Goal: Task Accomplishment & Management: Manage account settings

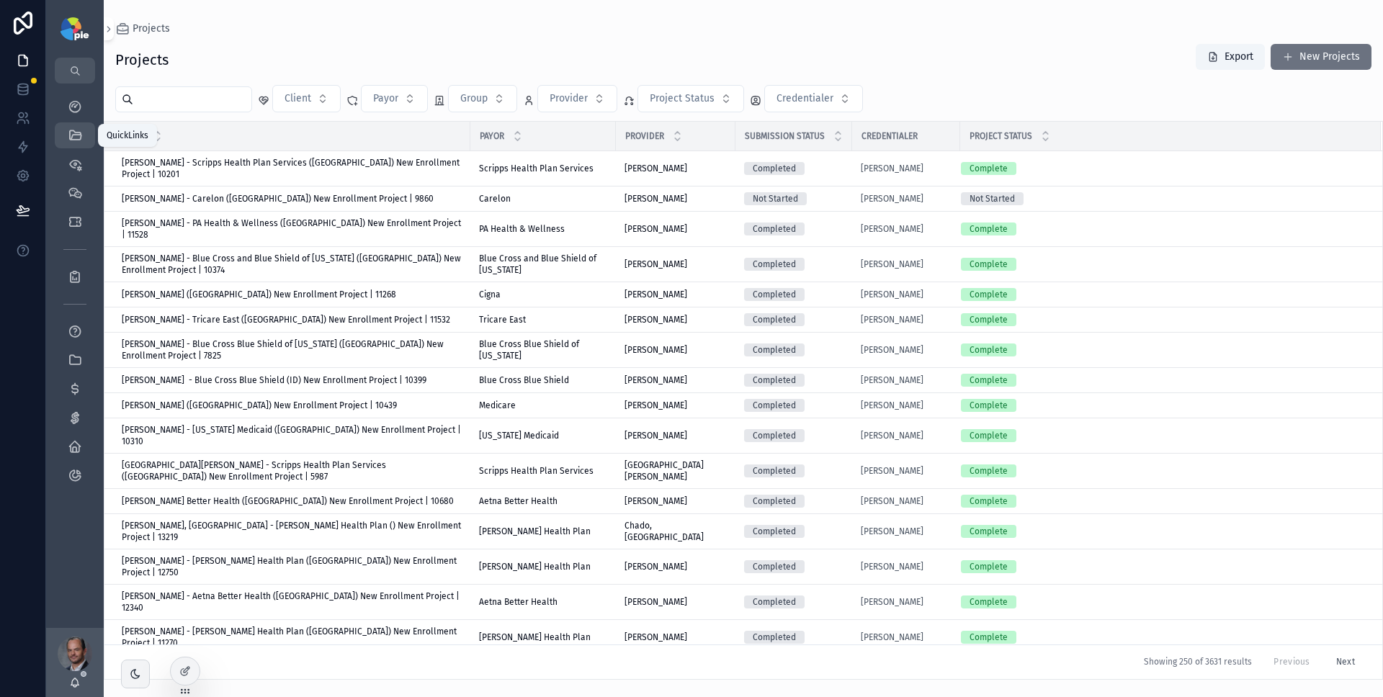
click at [85, 137] on div "QuickLinks" at bounding box center [74, 135] width 23 height 23
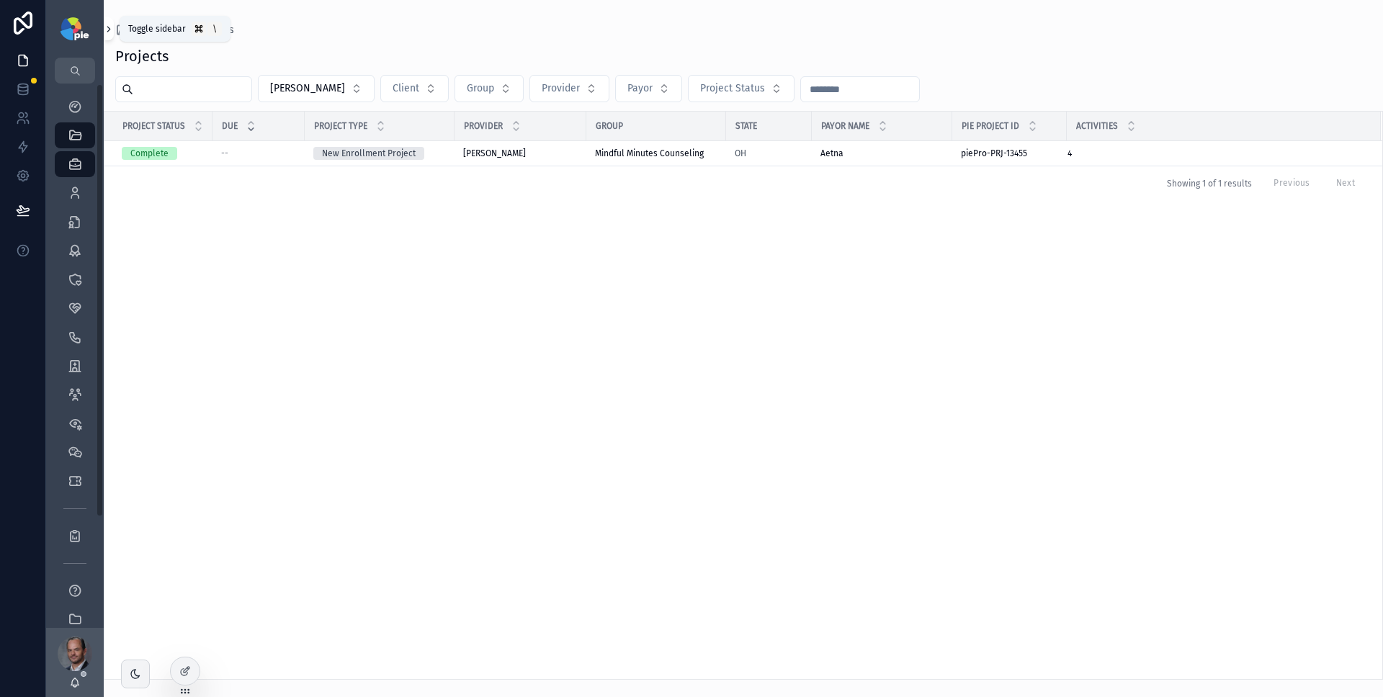
click at [108, 25] on icon "scrollable content" at bounding box center [109, 29] width 10 height 11
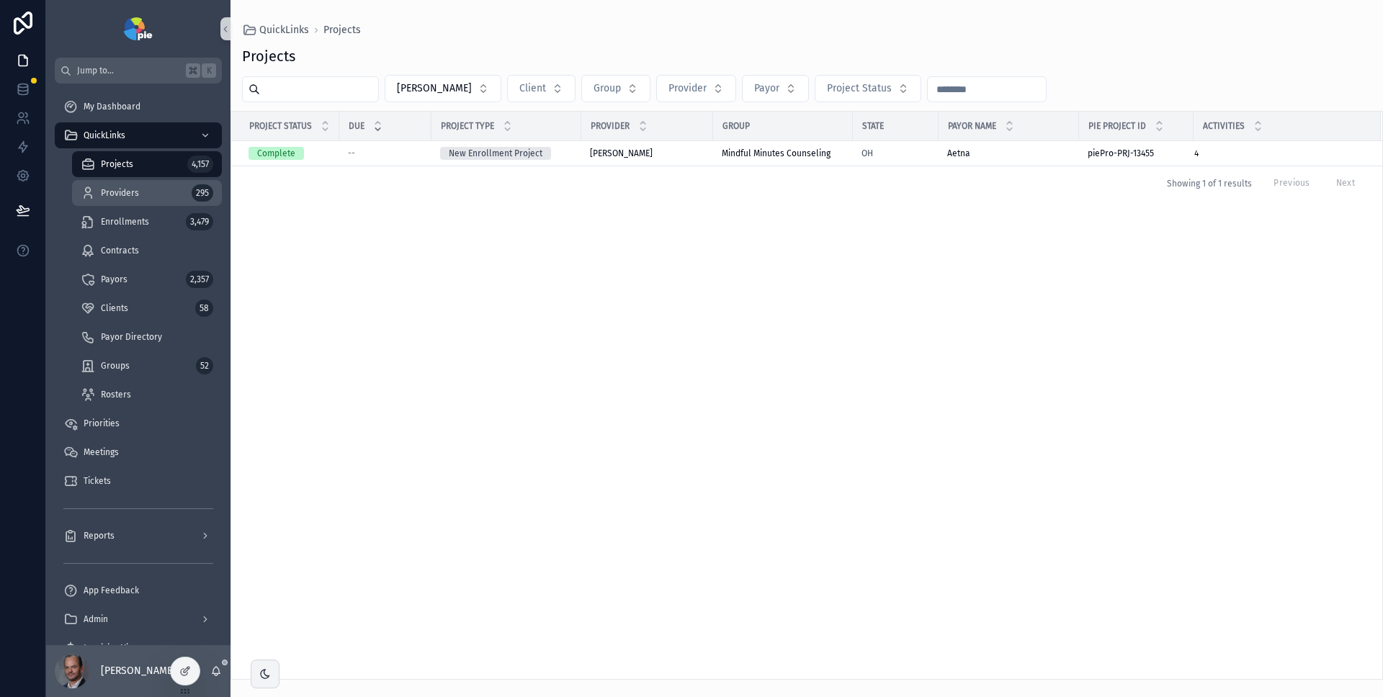
click at [140, 189] on div "Providers 295" at bounding box center [147, 193] width 133 height 23
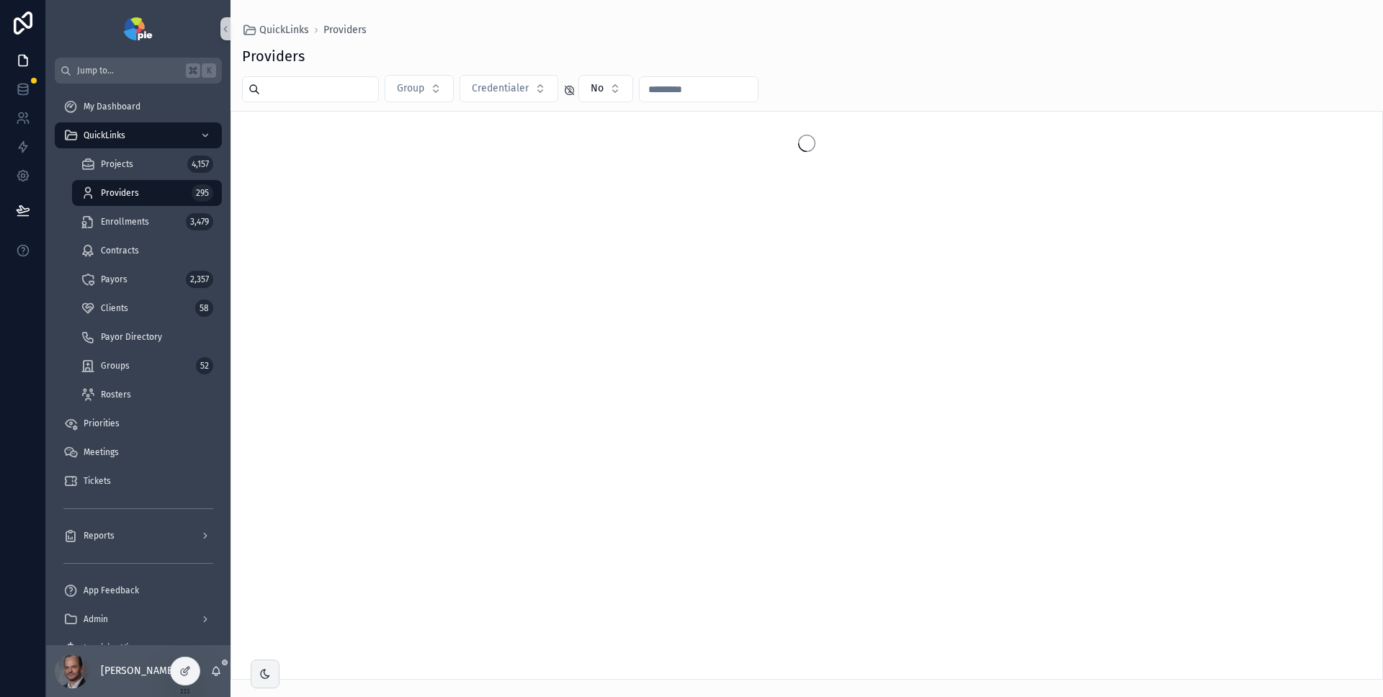
click at [288, 81] on input "scrollable content" at bounding box center [319, 89] width 118 height 20
type input "****"
click at [634, 83] on button "No" at bounding box center [623, 88] width 55 height 27
click at [641, 53] on div "Providers" at bounding box center [807, 56] width 1130 height 20
click at [185, 672] on icon at bounding box center [187, 670] width 6 height 6
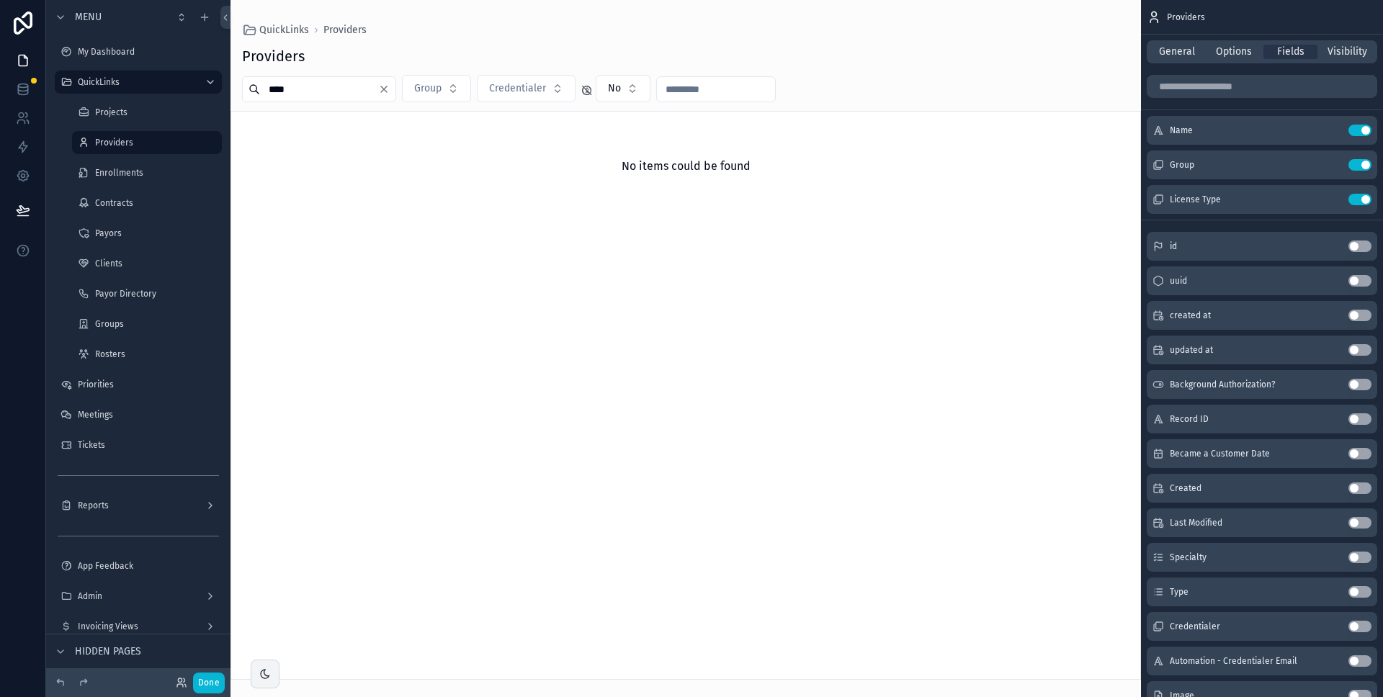
click at [803, 64] on div "scrollable content" at bounding box center [686, 348] width 911 height 697
click at [1228, 53] on span "Options" at bounding box center [1234, 52] width 36 height 14
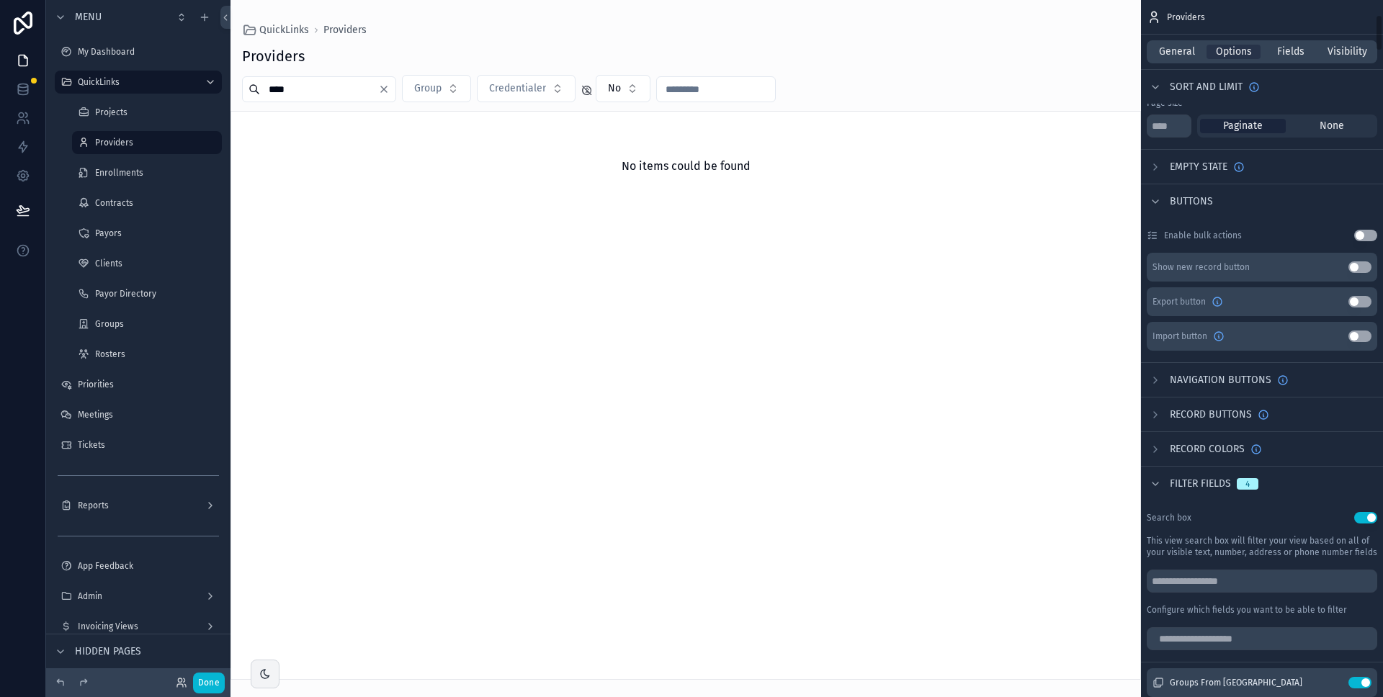
scroll to position [427, 0]
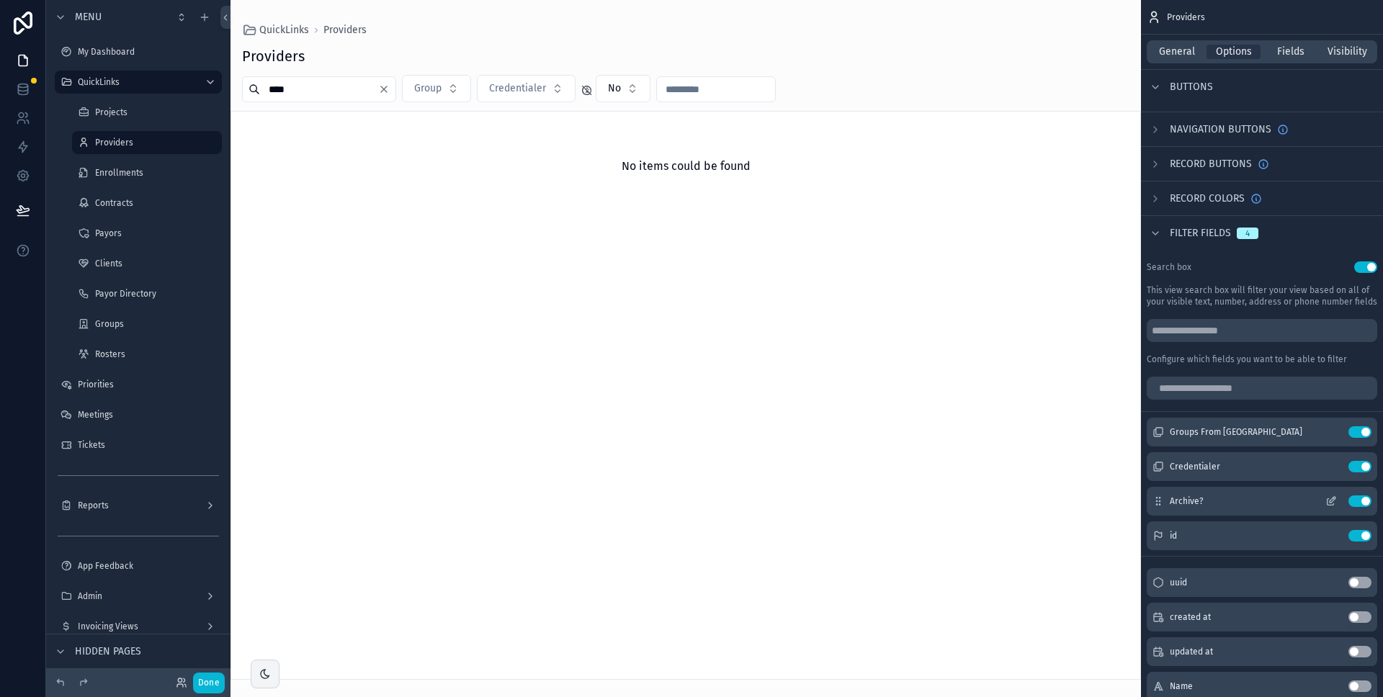
click at [1332, 501] on icon "scrollable content" at bounding box center [1332, 502] width 12 height 12
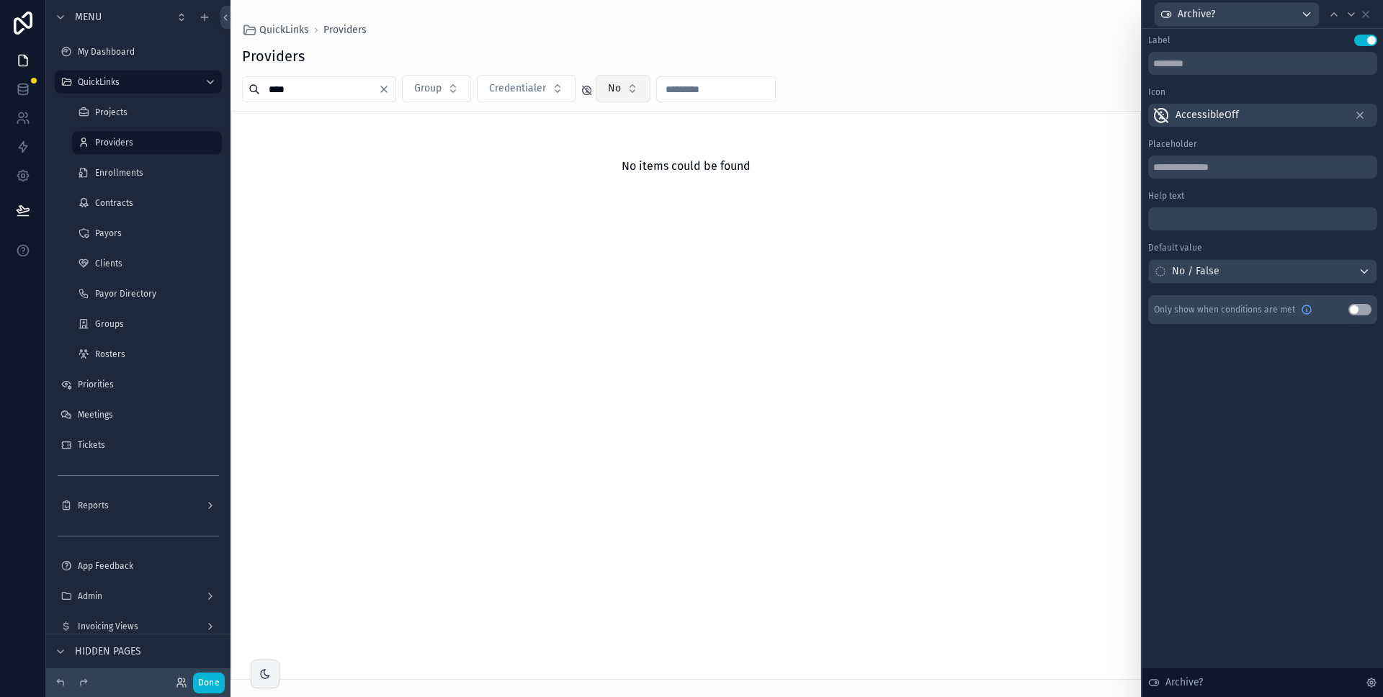
click at [625, 89] on button "No" at bounding box center [623, 88] width 55 height 27
click at [620, 152] on div "----" at bounding box center [626, 146] width 173 height 23
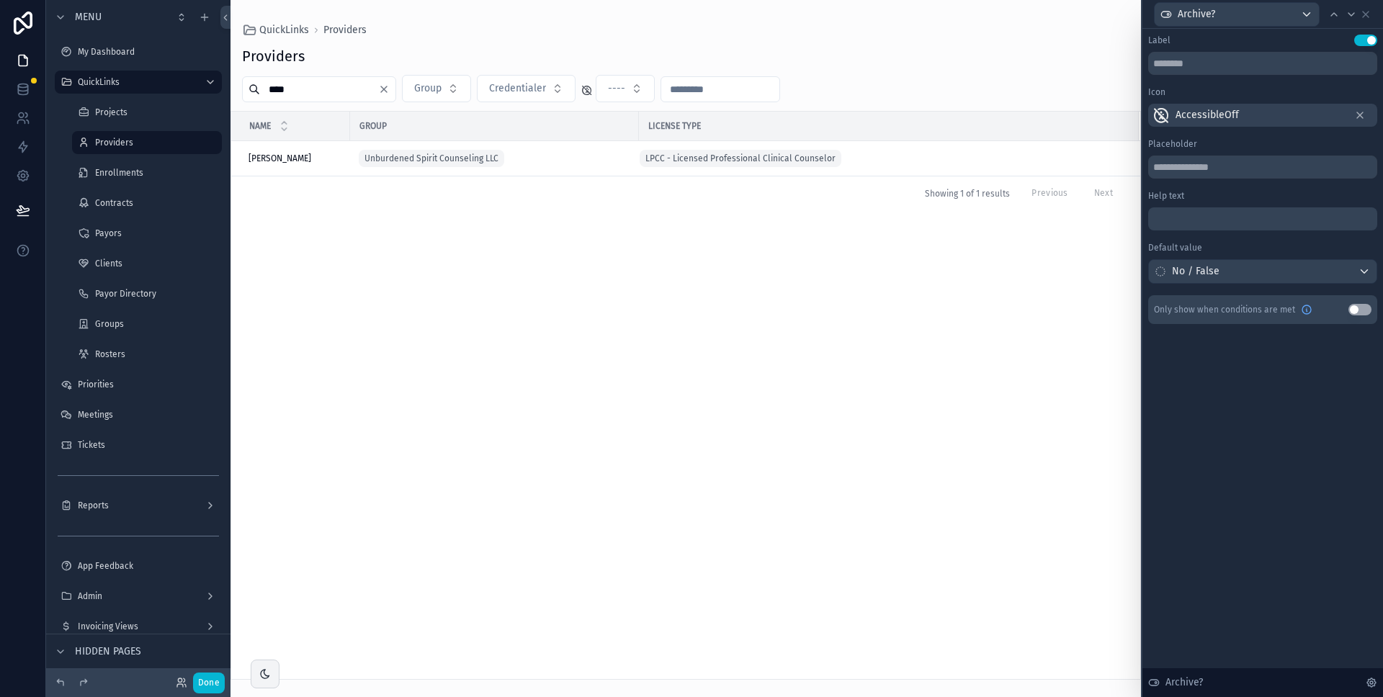
click at [675, 59] on div "Providers" at bounding box center [686, 56] width 888 height 20
click at [1365, 14] on icon at bounding box center [1366, 15] width 12 height 12
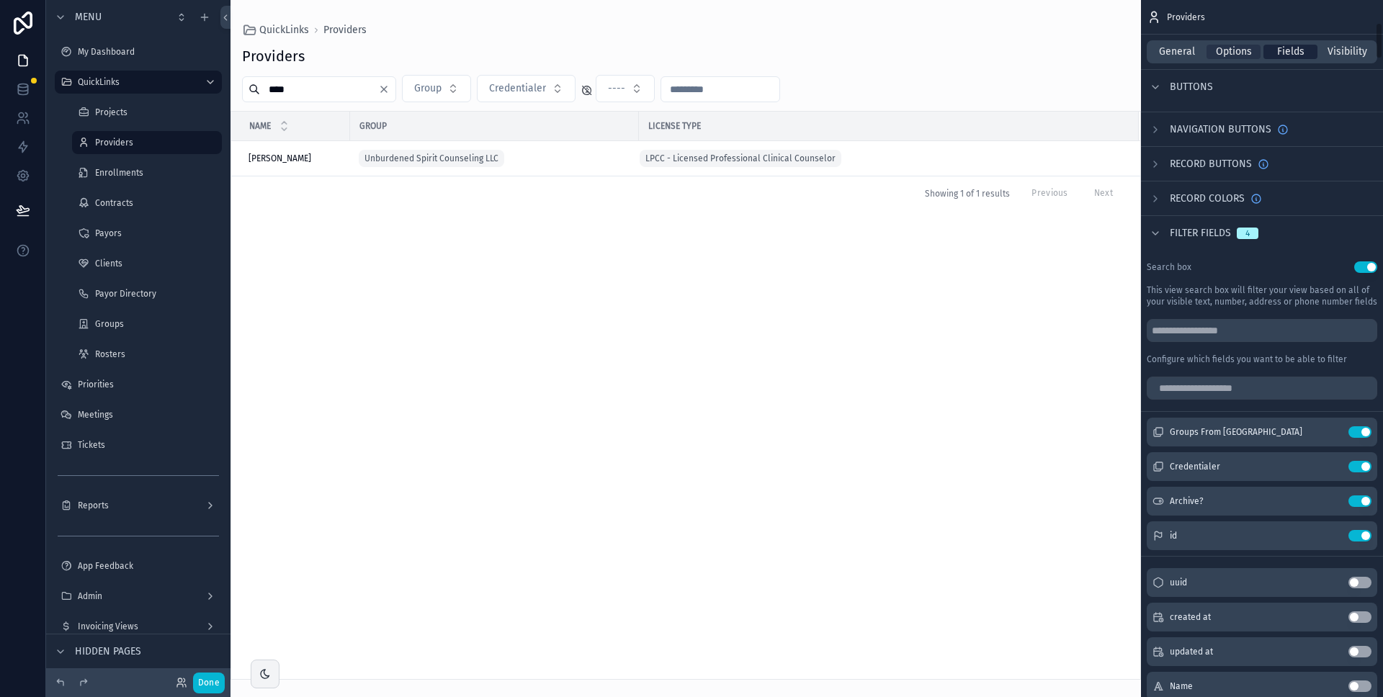
click at [1289, 53] on span "Fields" at bounding box center [1290, 52] width 27 height 14
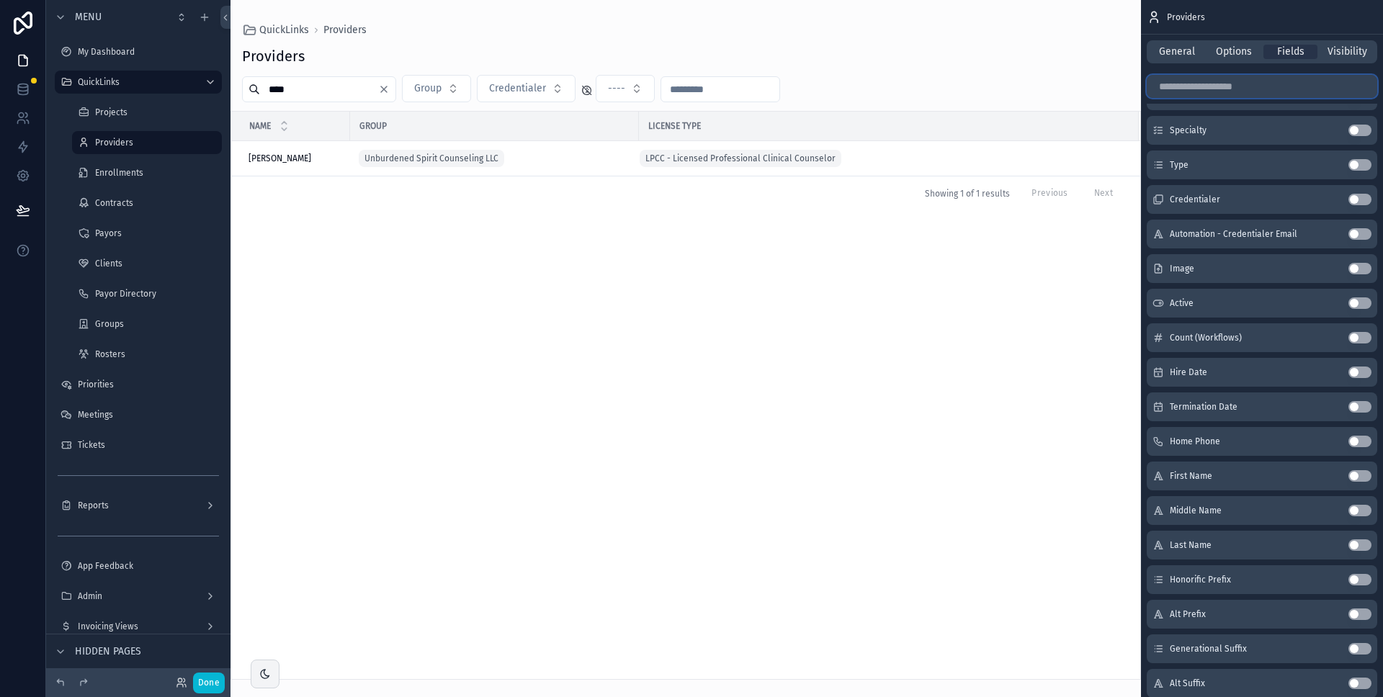
click at [1208, 84] on input "scrollable content" at bounding box center [1262, 86] width 231 height 23
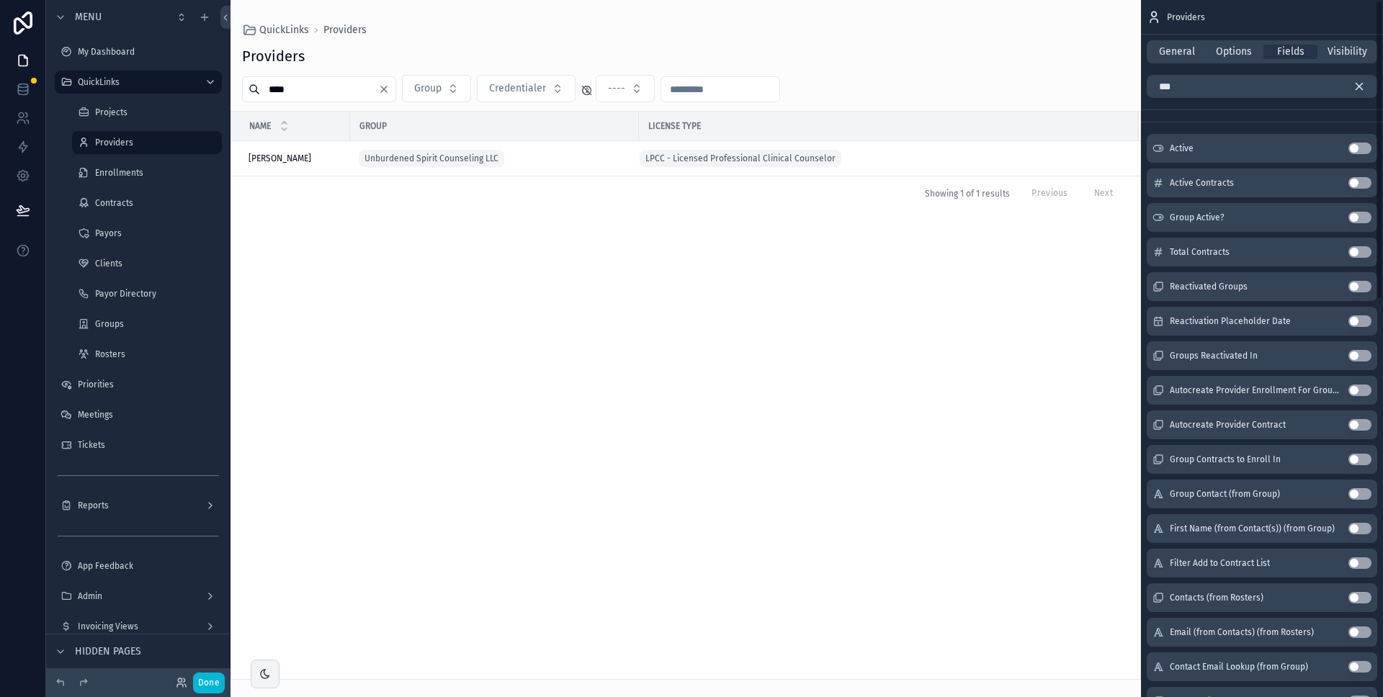
click at [1371, 147] on div "Active Use setting" at bounding box center [1262, 148] width 231 height 29
click at [1366, 148] on button "Use setting" at bounding box center [1360, 149] width 23 height 12
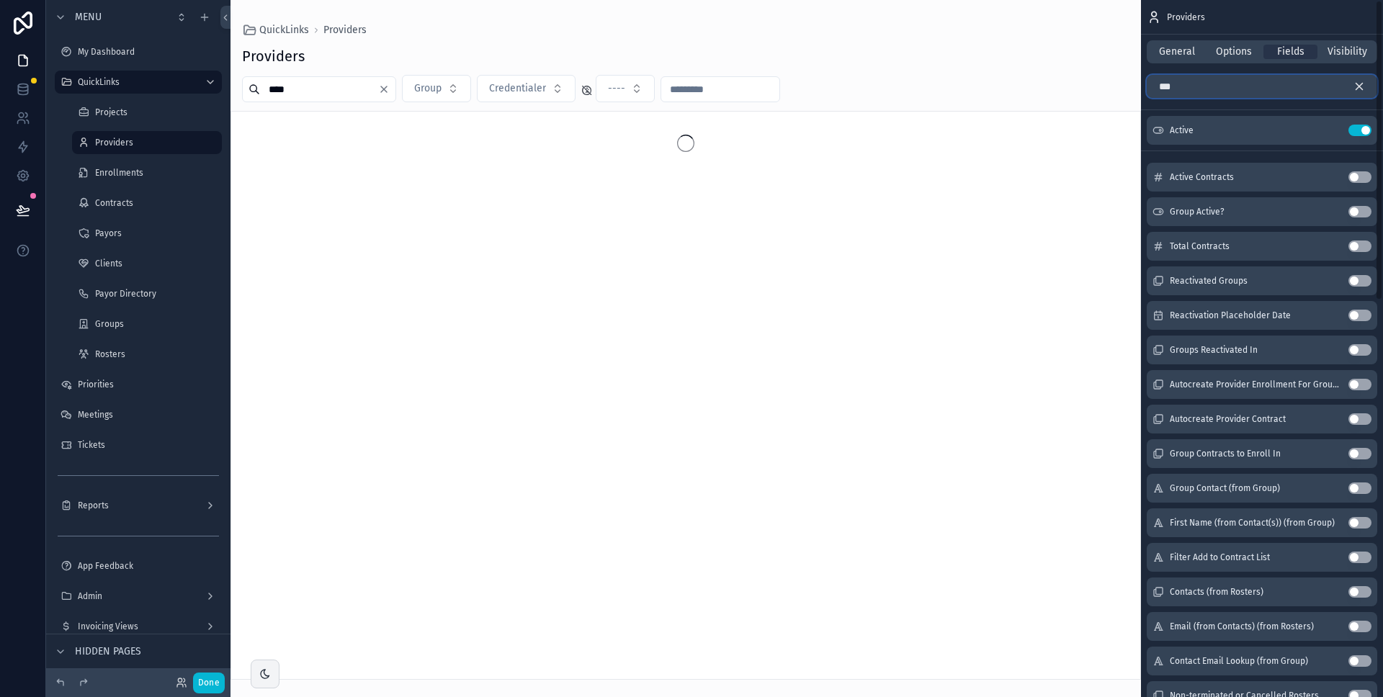
click at [1234, 89] on input "***" at bounding box center [1262, 86] width 231 height 23
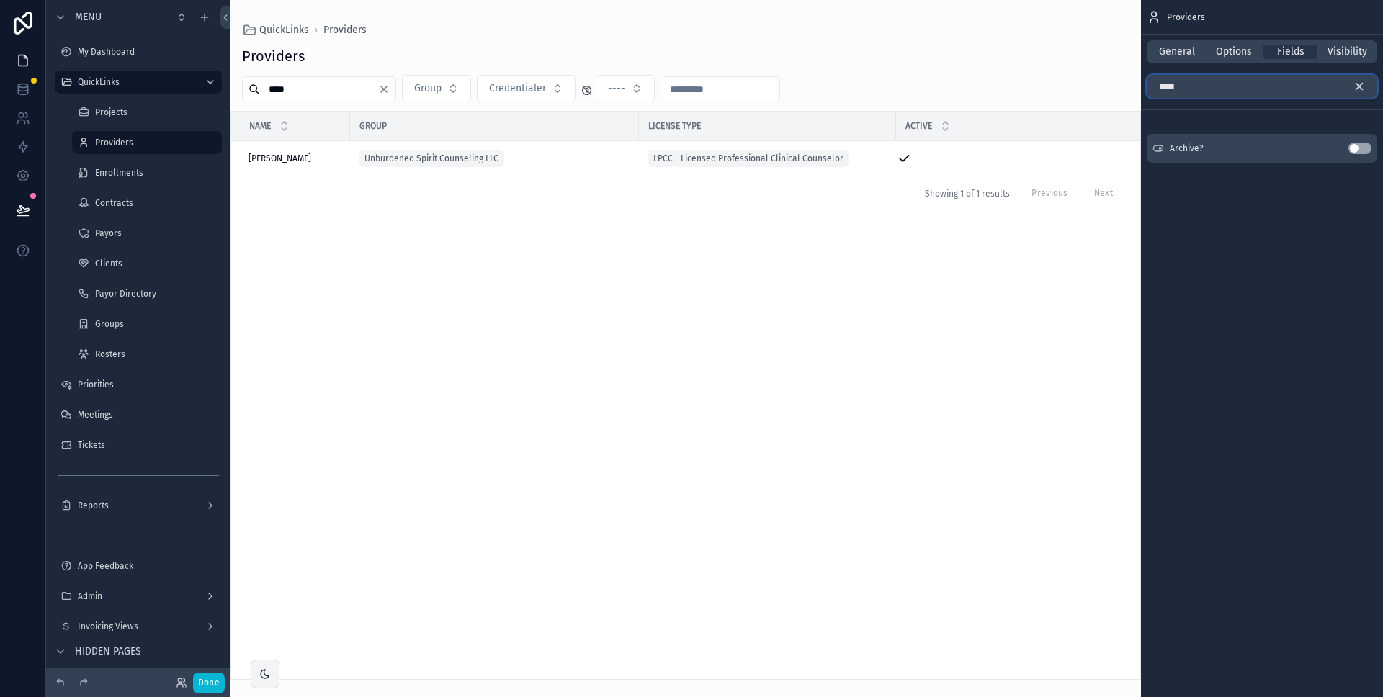
type input "****"
click at [1357, 146] on button "Use setting" at bounding box center [1360, 149] width 23 height 12
drag, startPoint x: 636, startPoint y: 125, endPoint x: 592, endPoint y: 126, distance: 44.7
click at [626, 126] on div "scrollable content" at bounding box center [629, 126] width 6 height 29
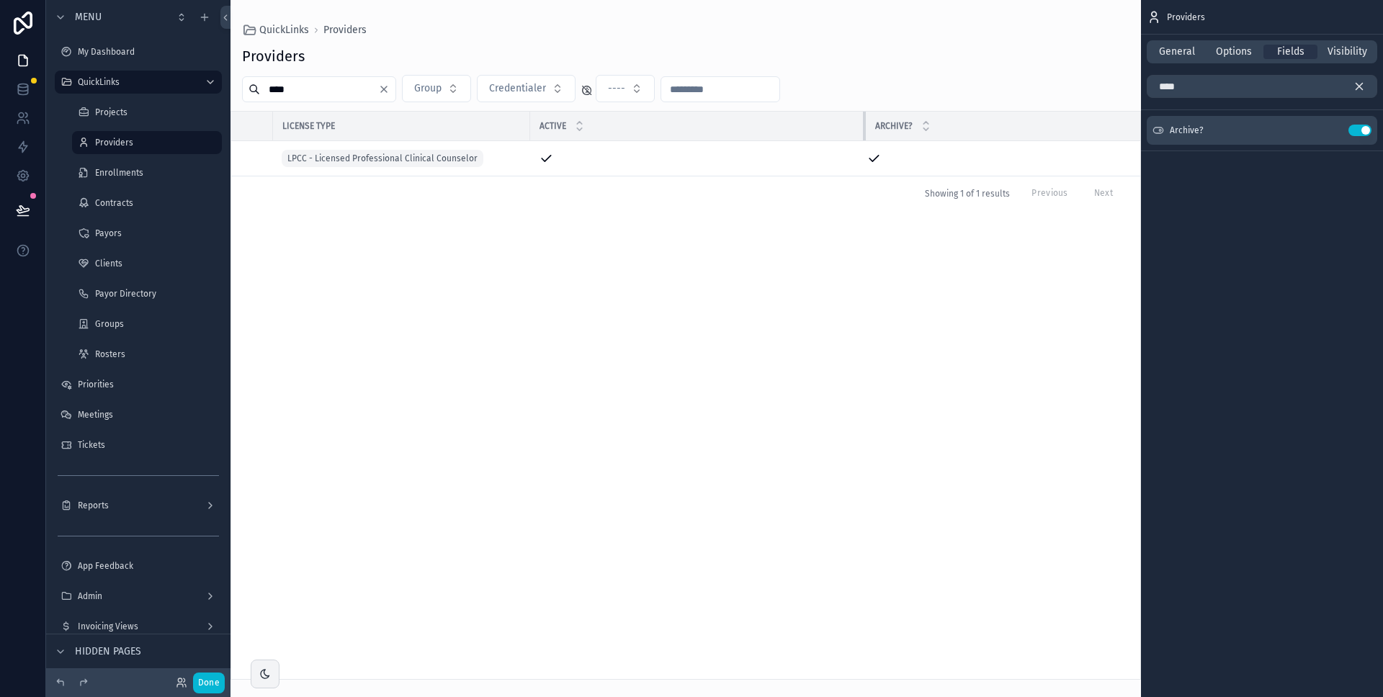
scroll to position [0, 218]
drag, startPoint x: 813, startPoint y: 128, endPoint x: 645, endPoint y: 117, distance: 168.2
click at [645, 117] on th "Active" at bounding box center [802, 127] width 336 height 30
click at [1237, 55] on span "Options" at bounding box center [1234, 52] width 36 height 14
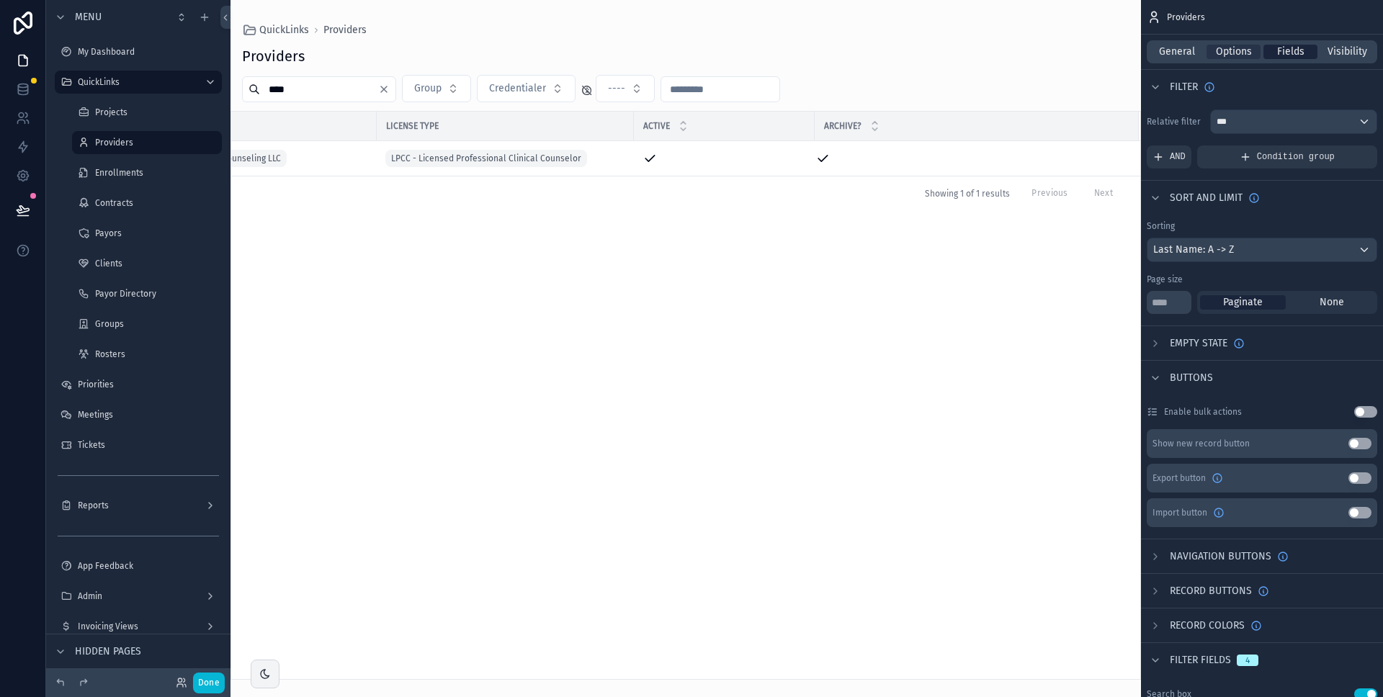
click at [1289, 56] on span "Fields" at bounding box center [1290, 52] width 27 height 14
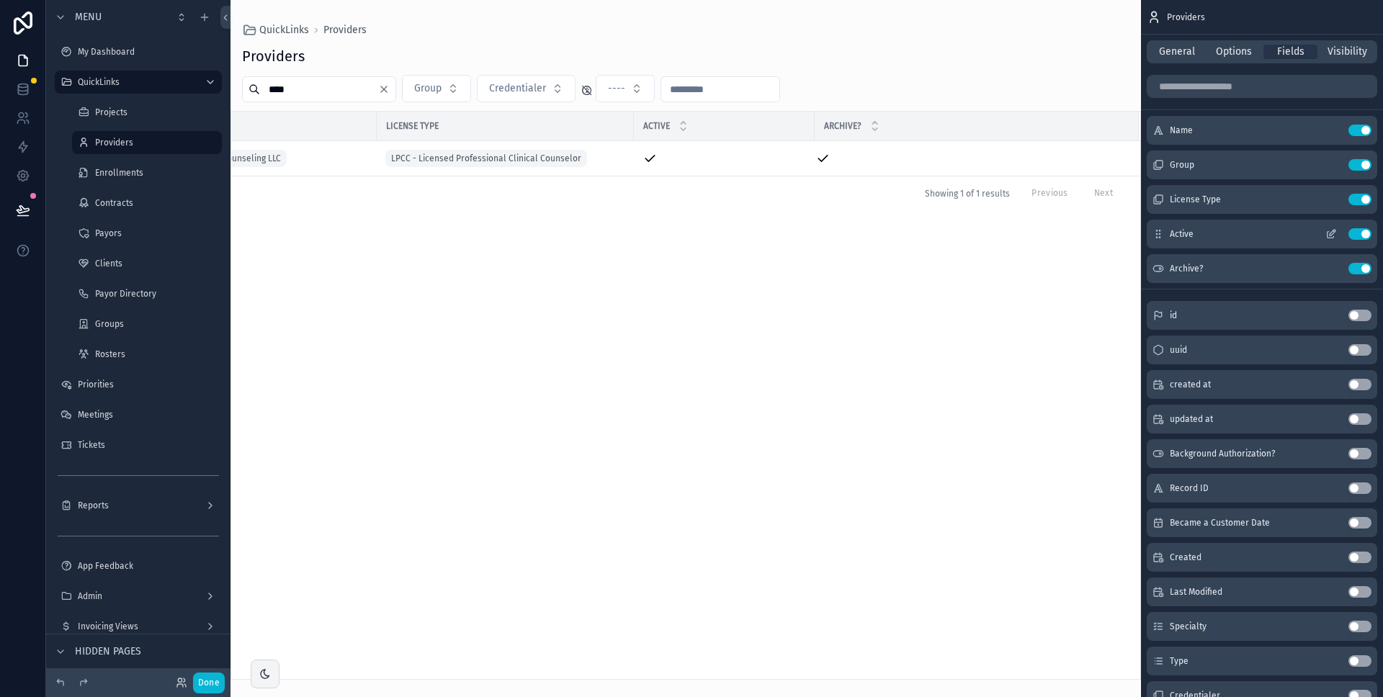
click at [1357, 235] on button "Use setting" at bounding box center [1360, 234] width 23 height 12
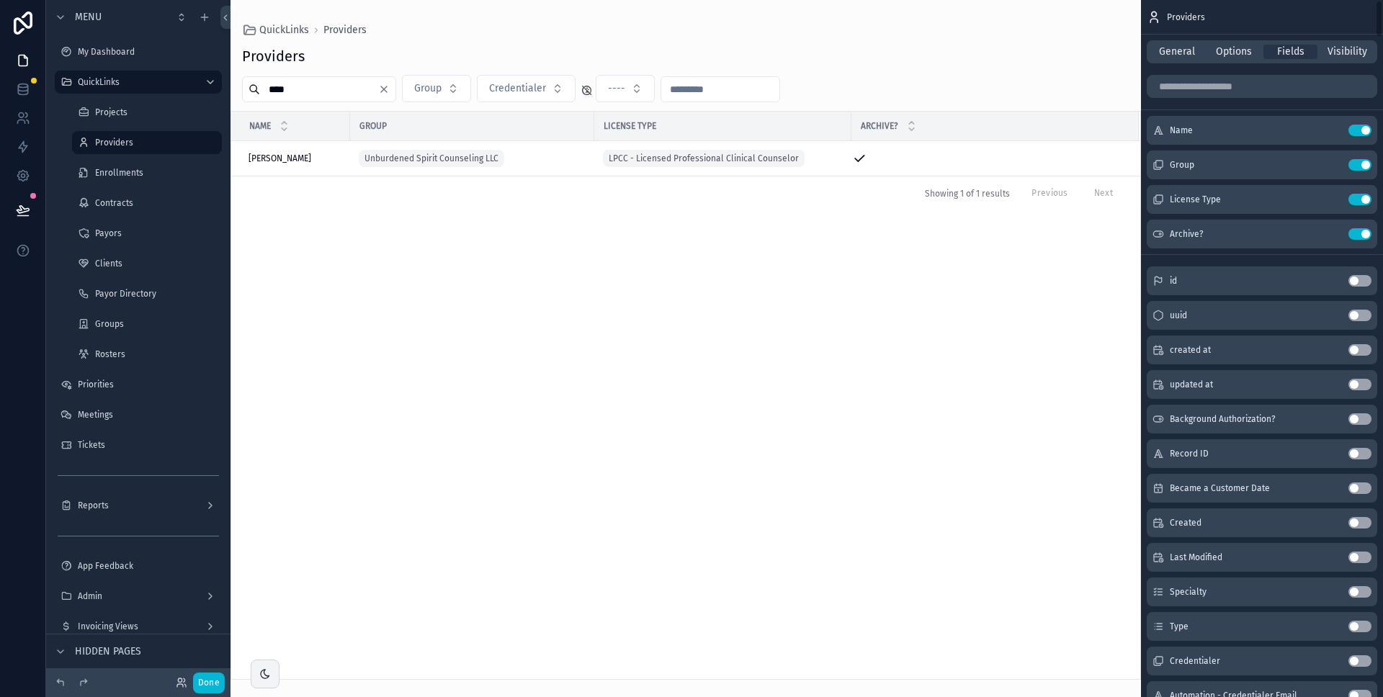
click at [1357, 235] on button "Use setting" at bounding box center [1360, 234] width 23 height 12
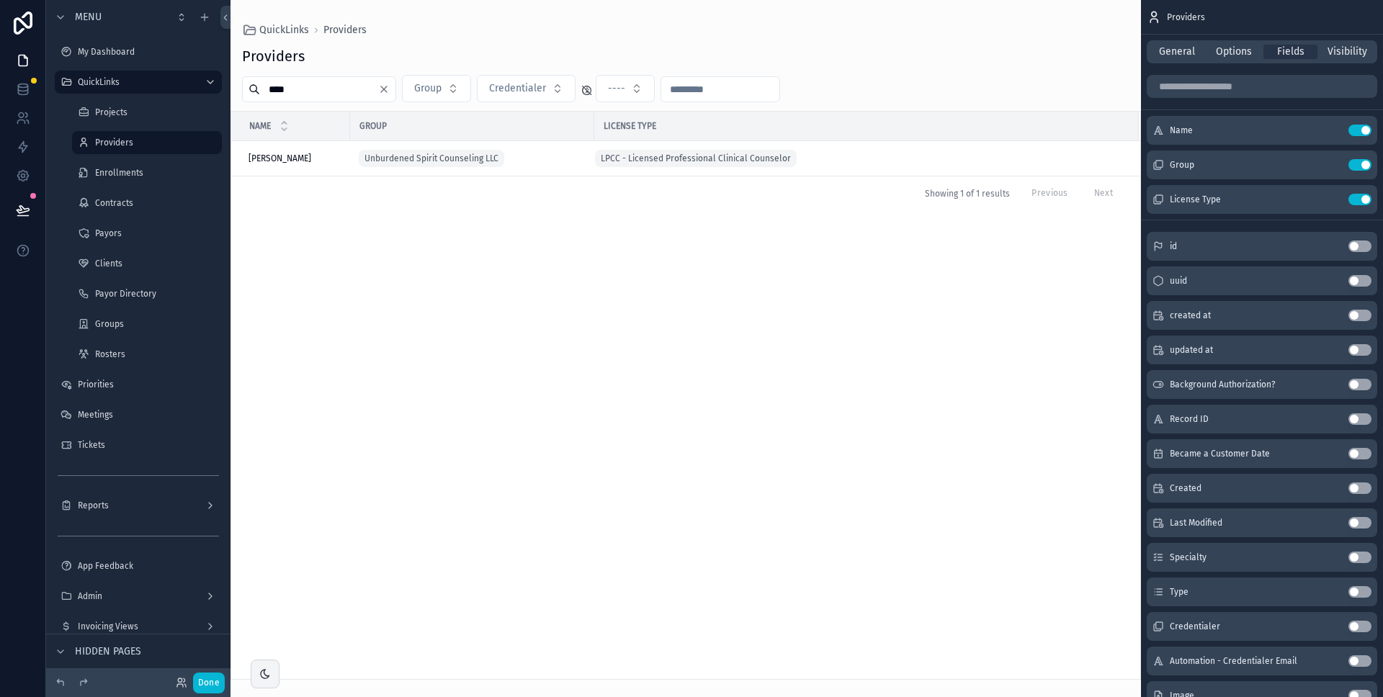
click at [1245, 53] on span "Options" at bounding box center [1234, 52] width 36 height 14
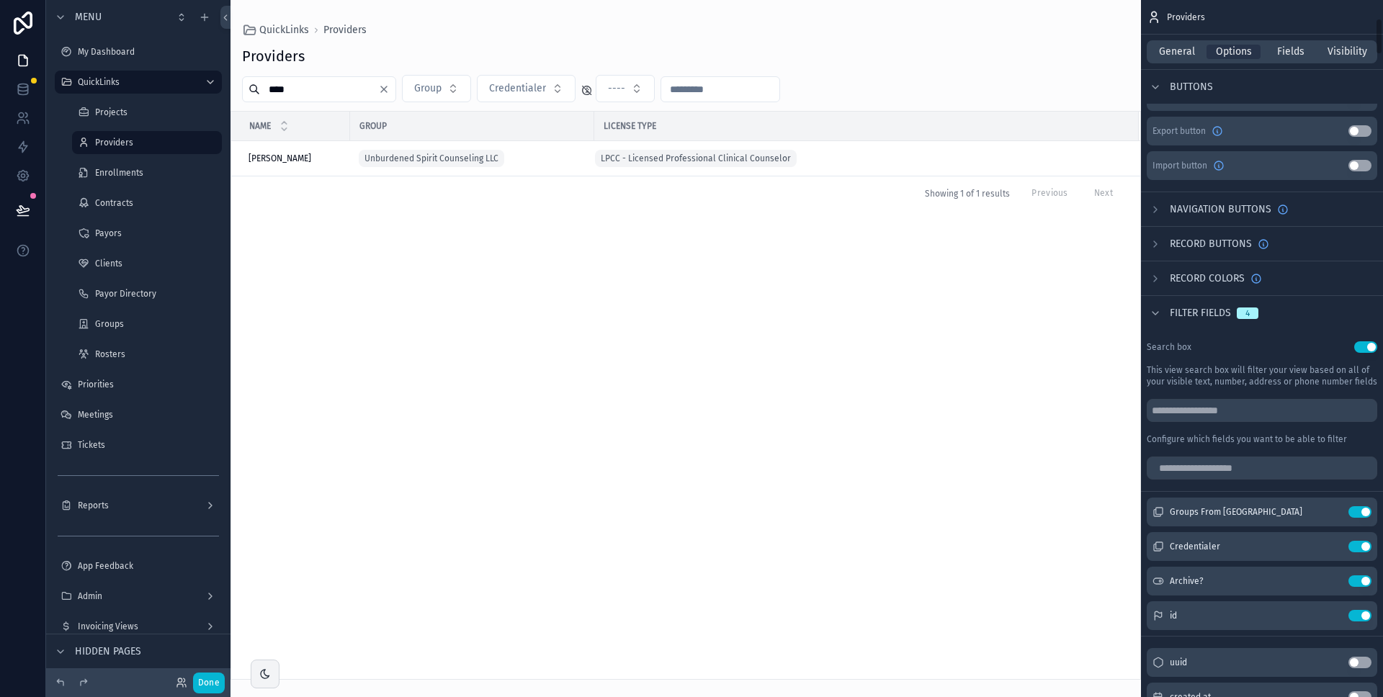
scroll to position [514, 0]
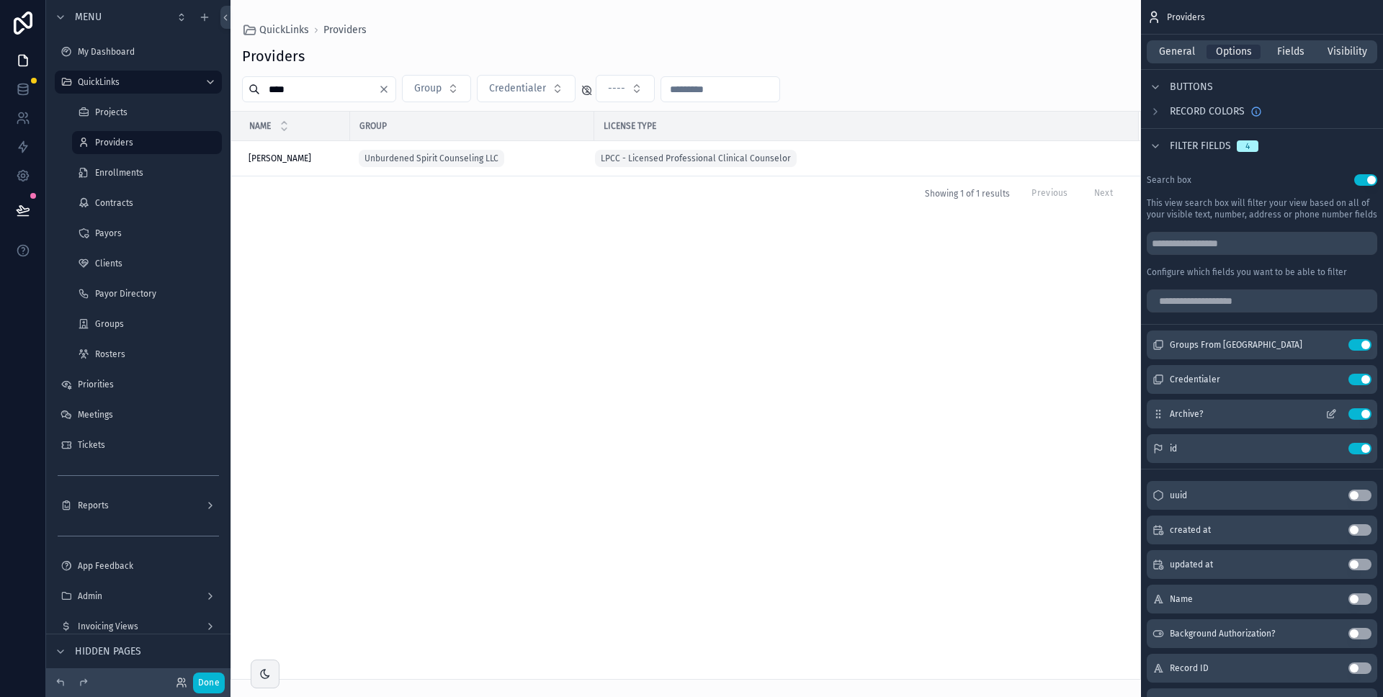
click at [1334, 411] on icon "scrollable content" at bounding box center [1334, 411] width 1 height 1
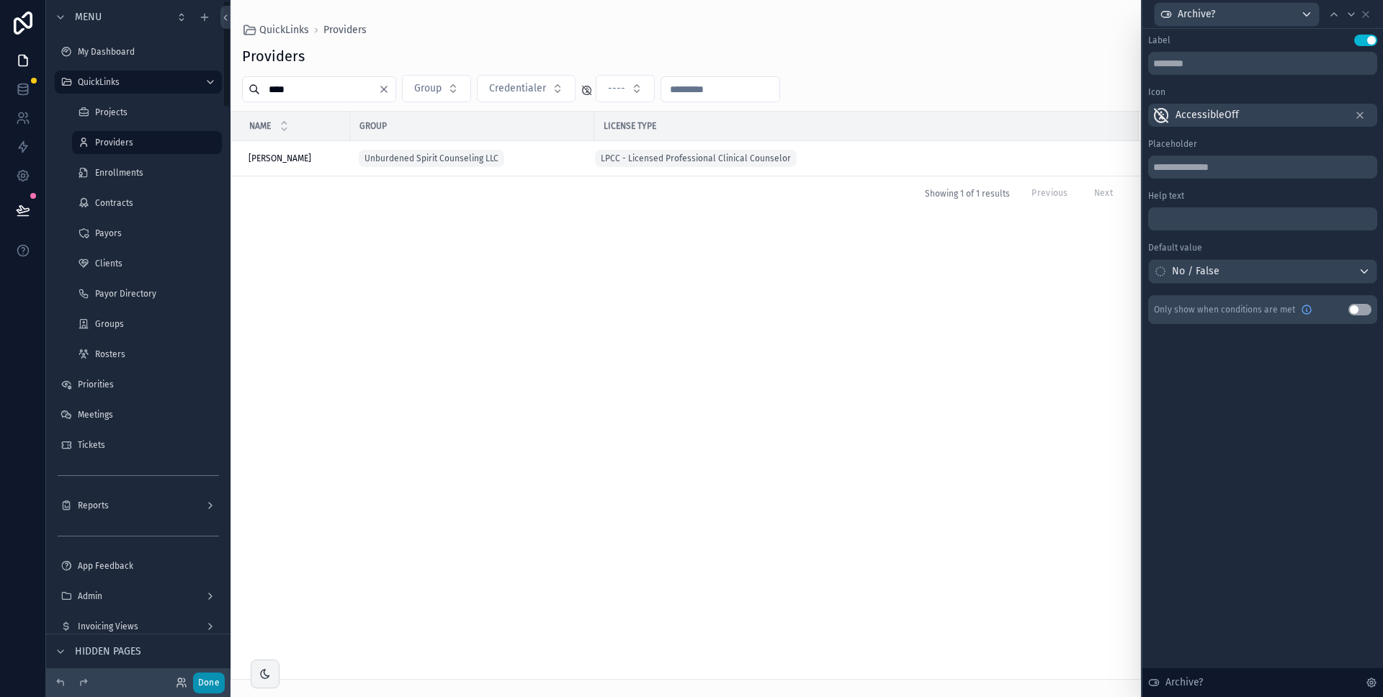
click at [205, 689] on button "Done" at bounding box center [209, 683] width 32 height 21
